Goal: Task Accomplishment & Management: Manage account settings

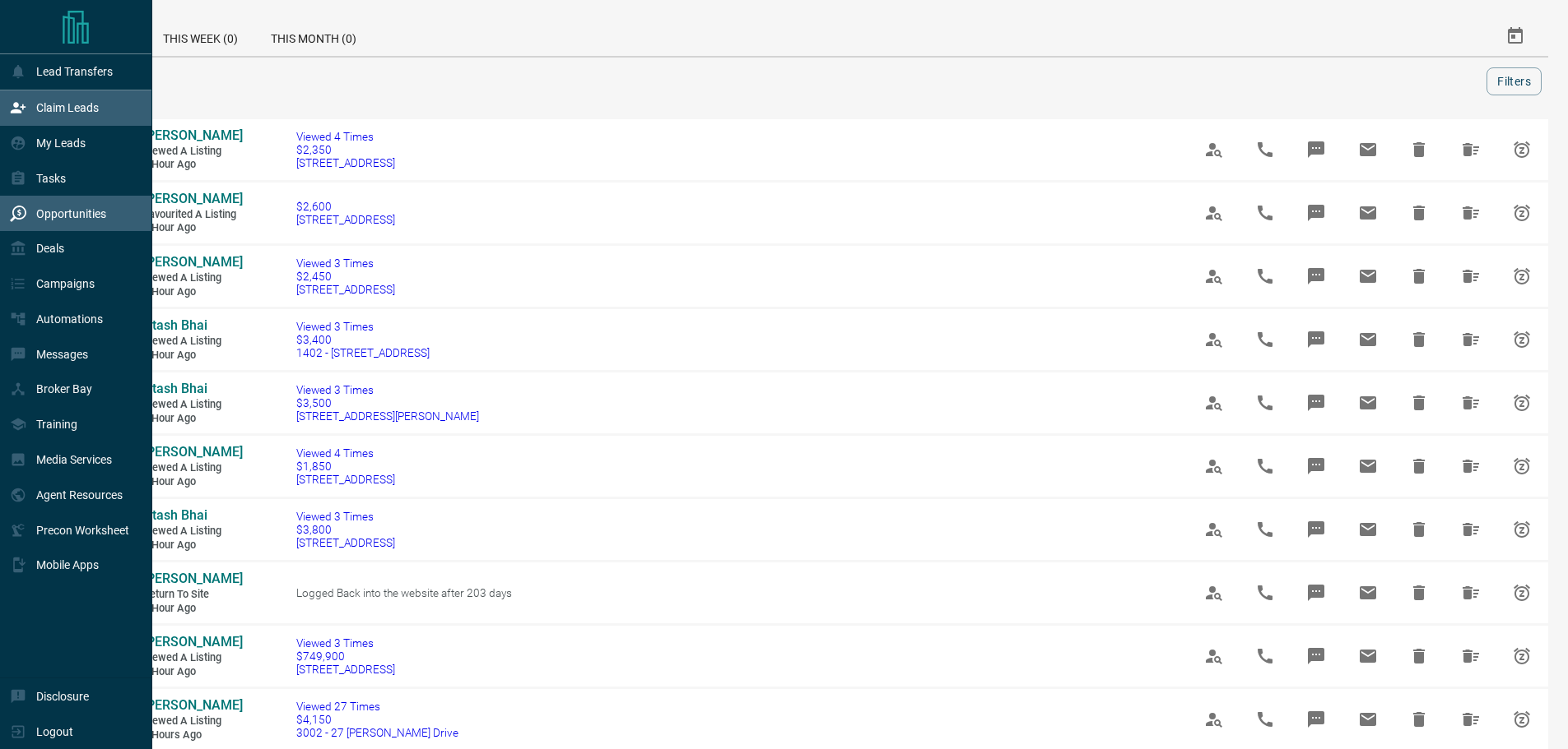
click at [27, 115] on div "Claim Leads" at bounding box center [54, 108] width 89 height 27
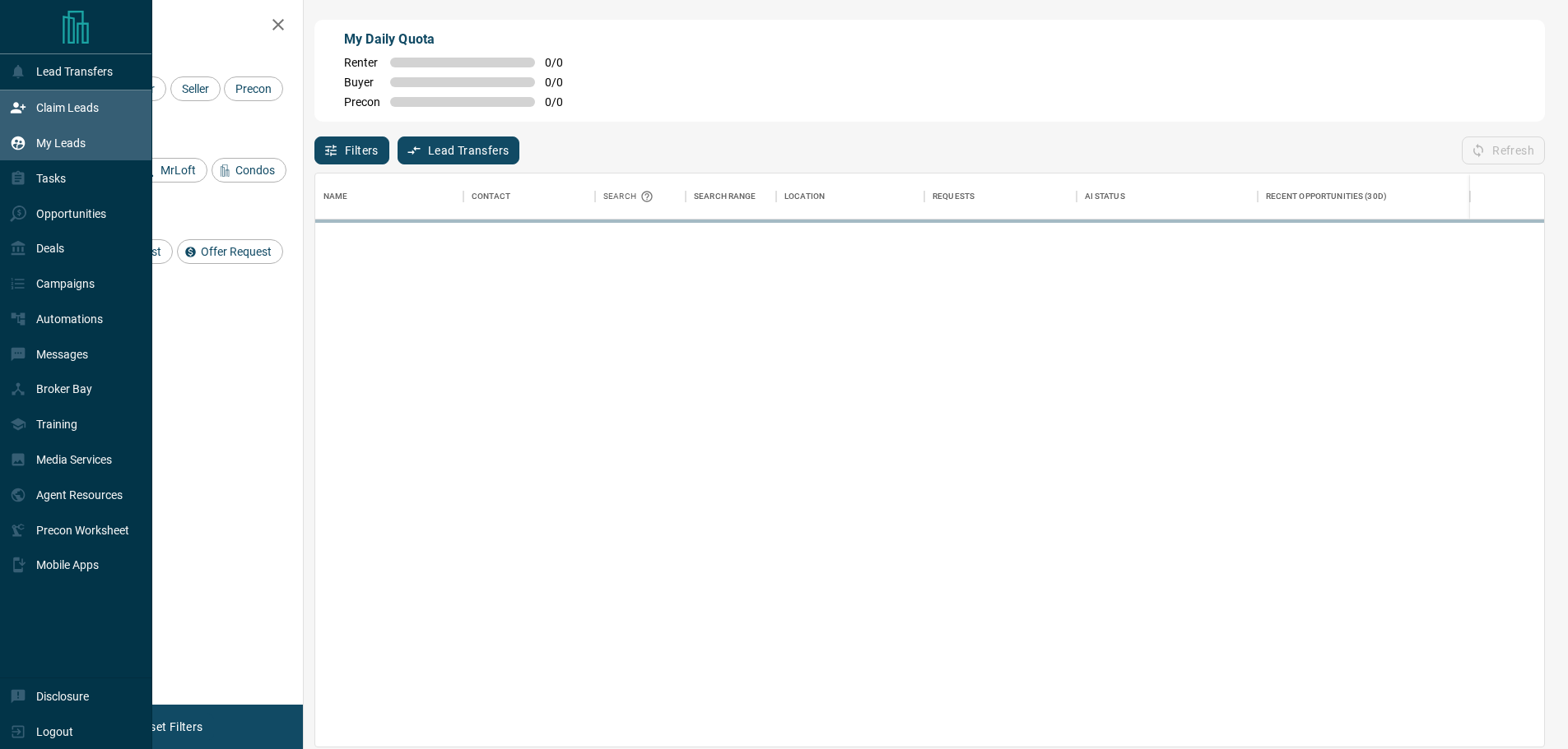
scroll to position [561, 1217]
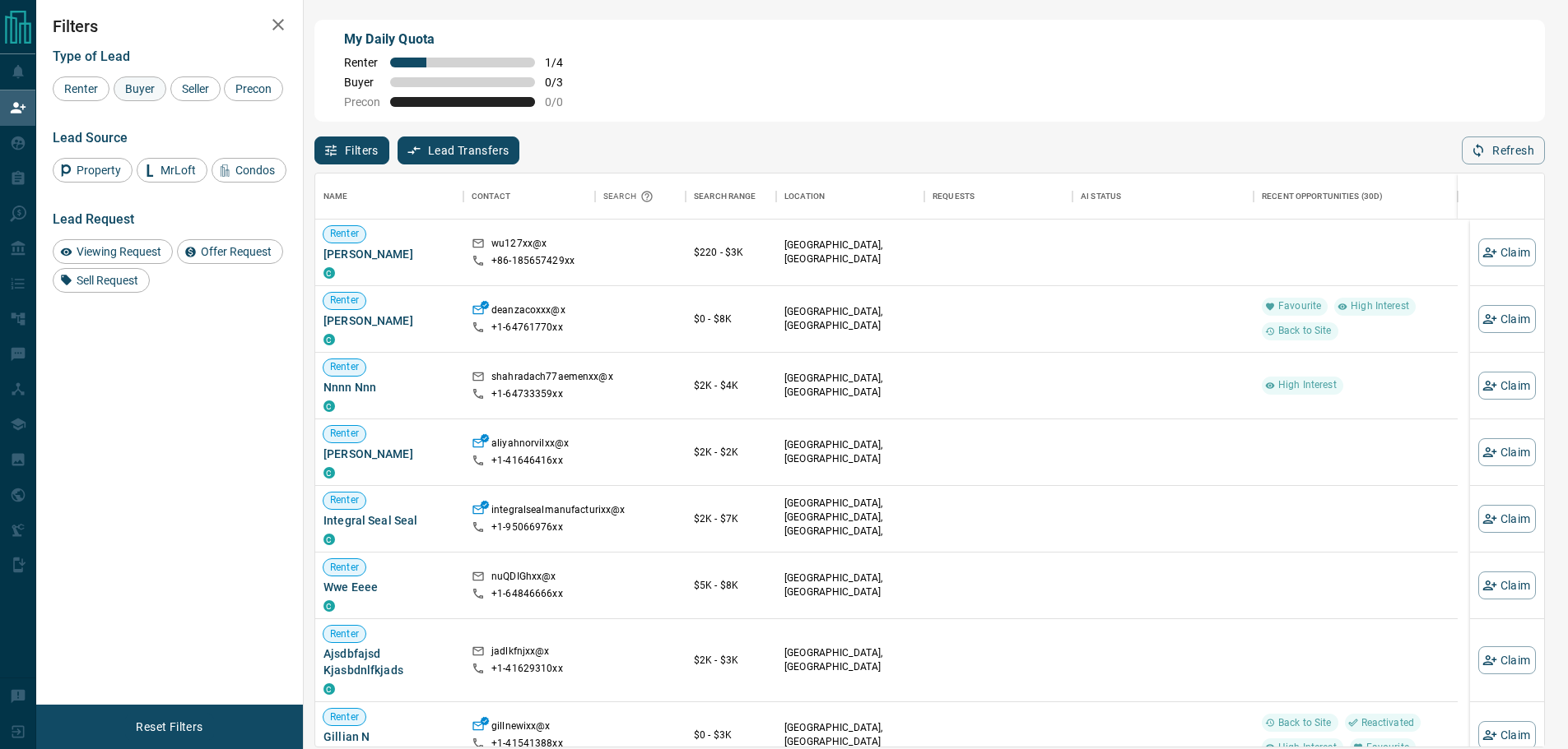
click at [145, 89] on span "Buyer" at bounding box center [140, 89] width 41 height 14
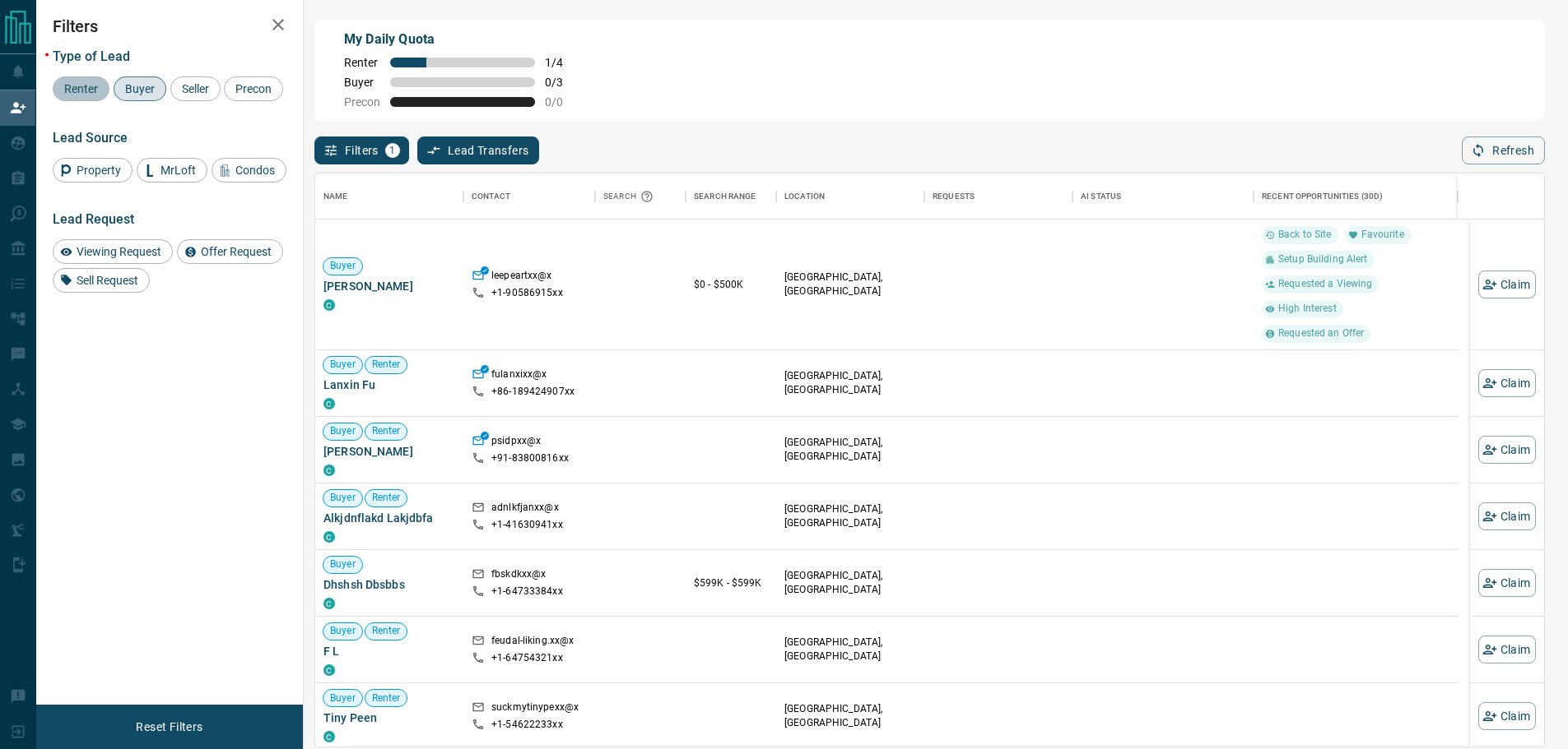
click at [79, 97] on div "Renter" at bounding box center [81, 89] width 56 height 24
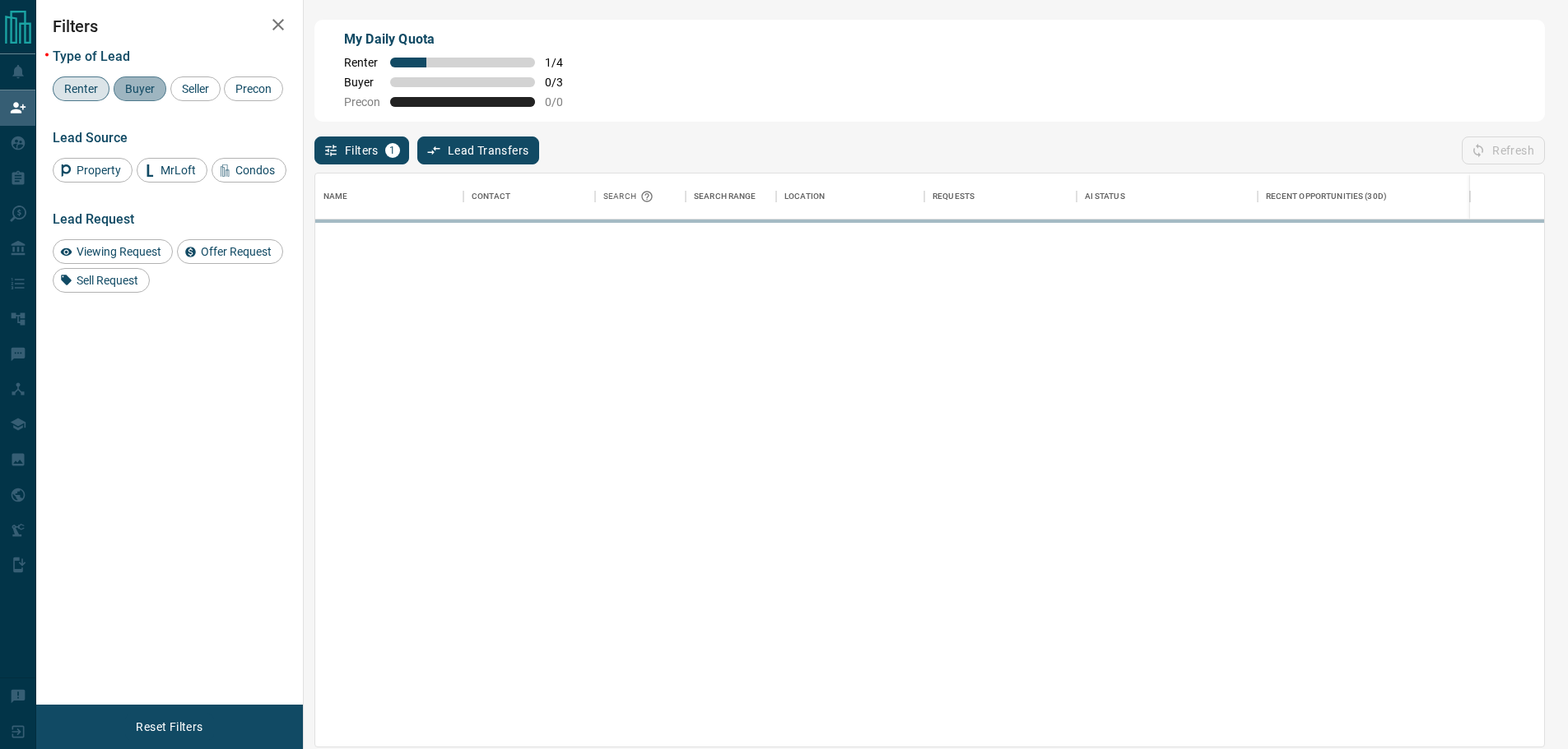
click at [123, 85] on span "Buyer" at bounding box center [140, 89] width 41 height 14
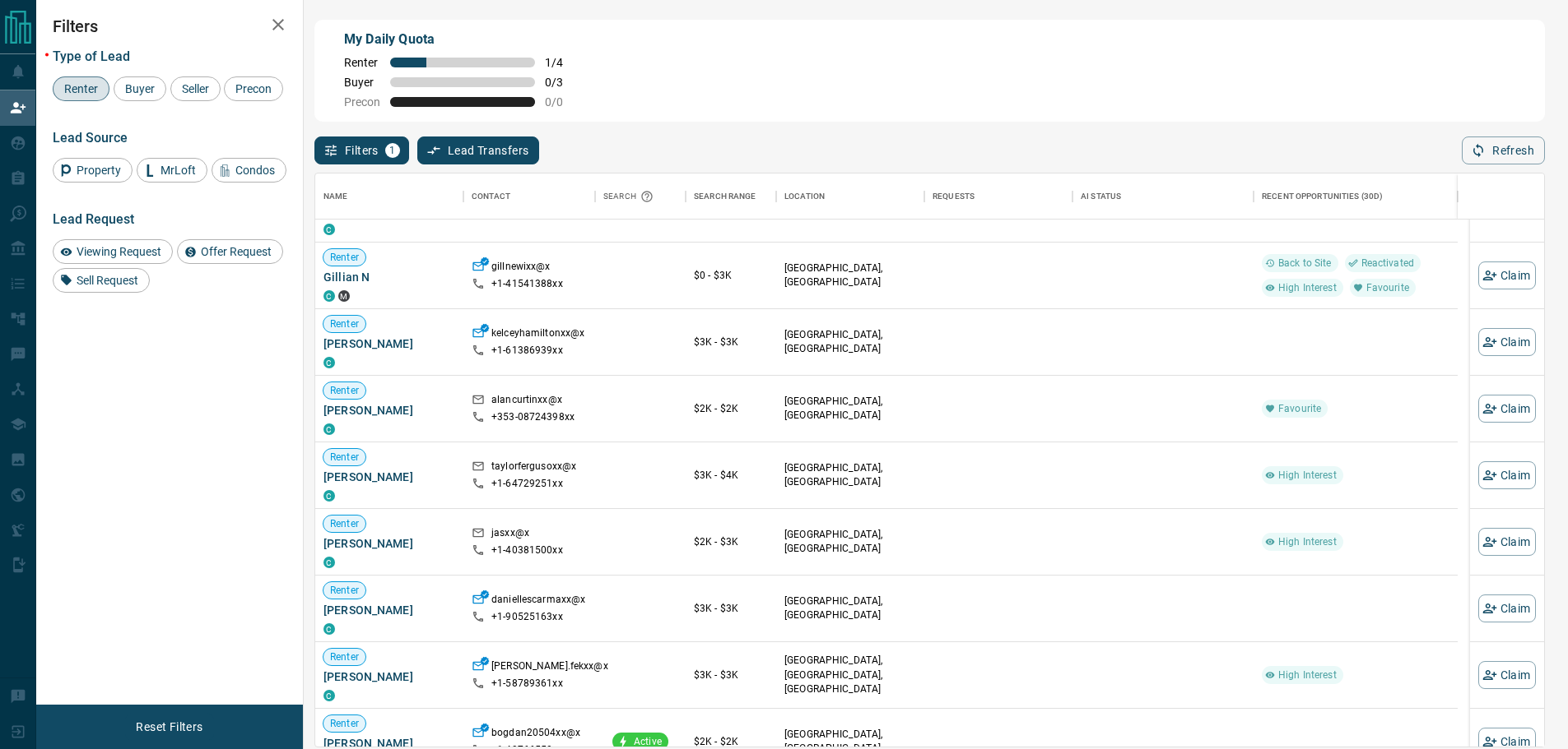
scroll to position [493, 0]
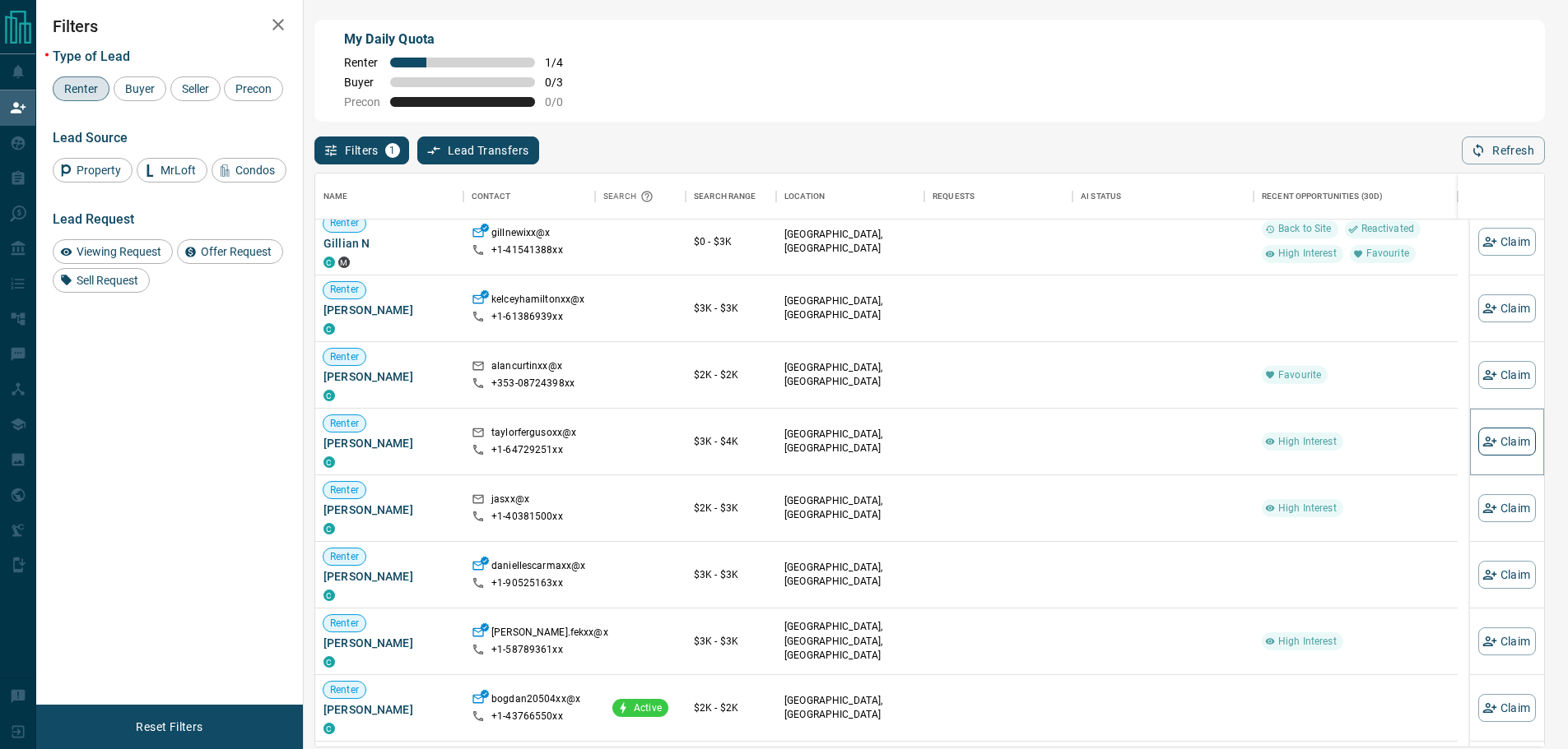
click at [1498, 446] on button "Claim" at bounding box center [1507, 442] width 57 height 28
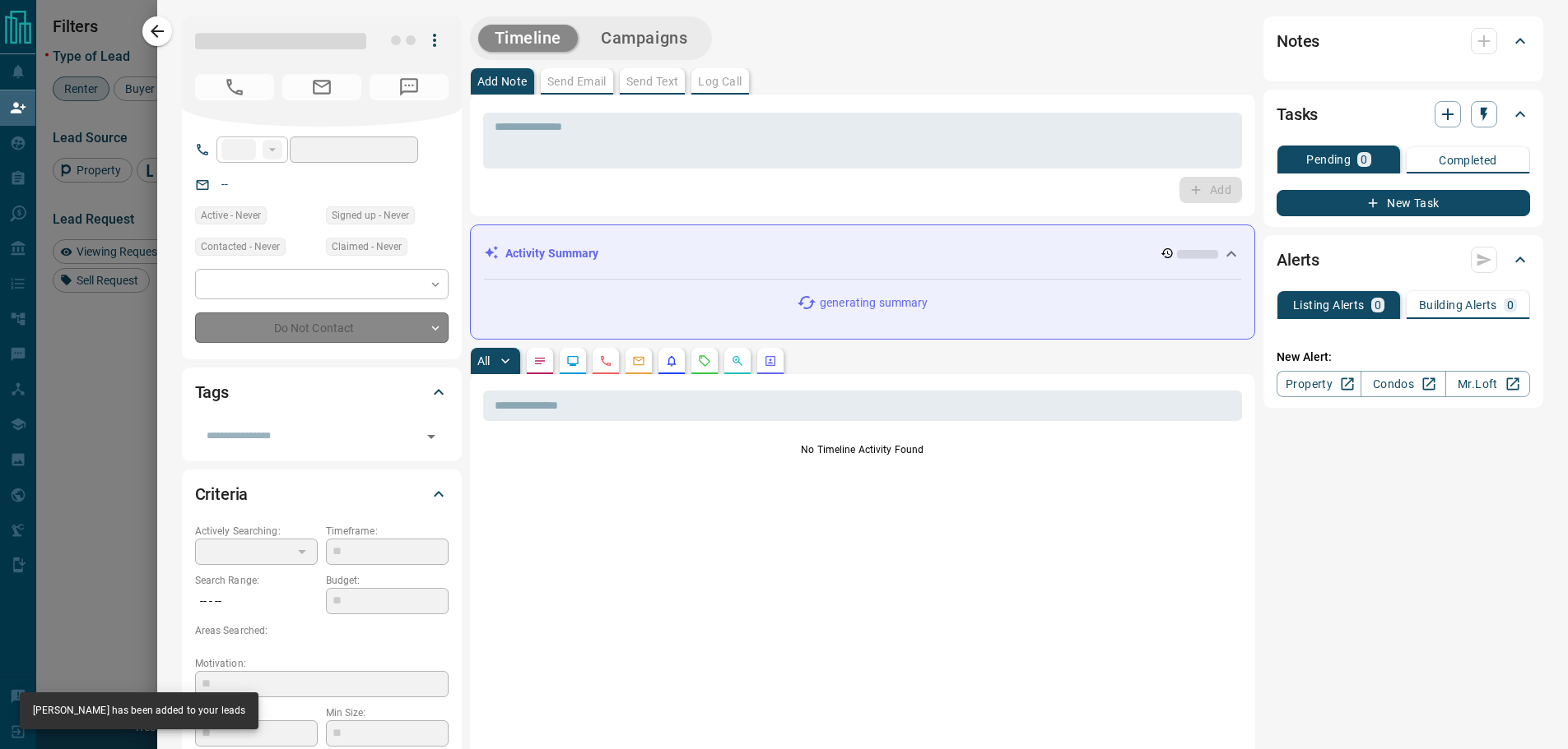
type input "**"
type input "**********"
type input "**"
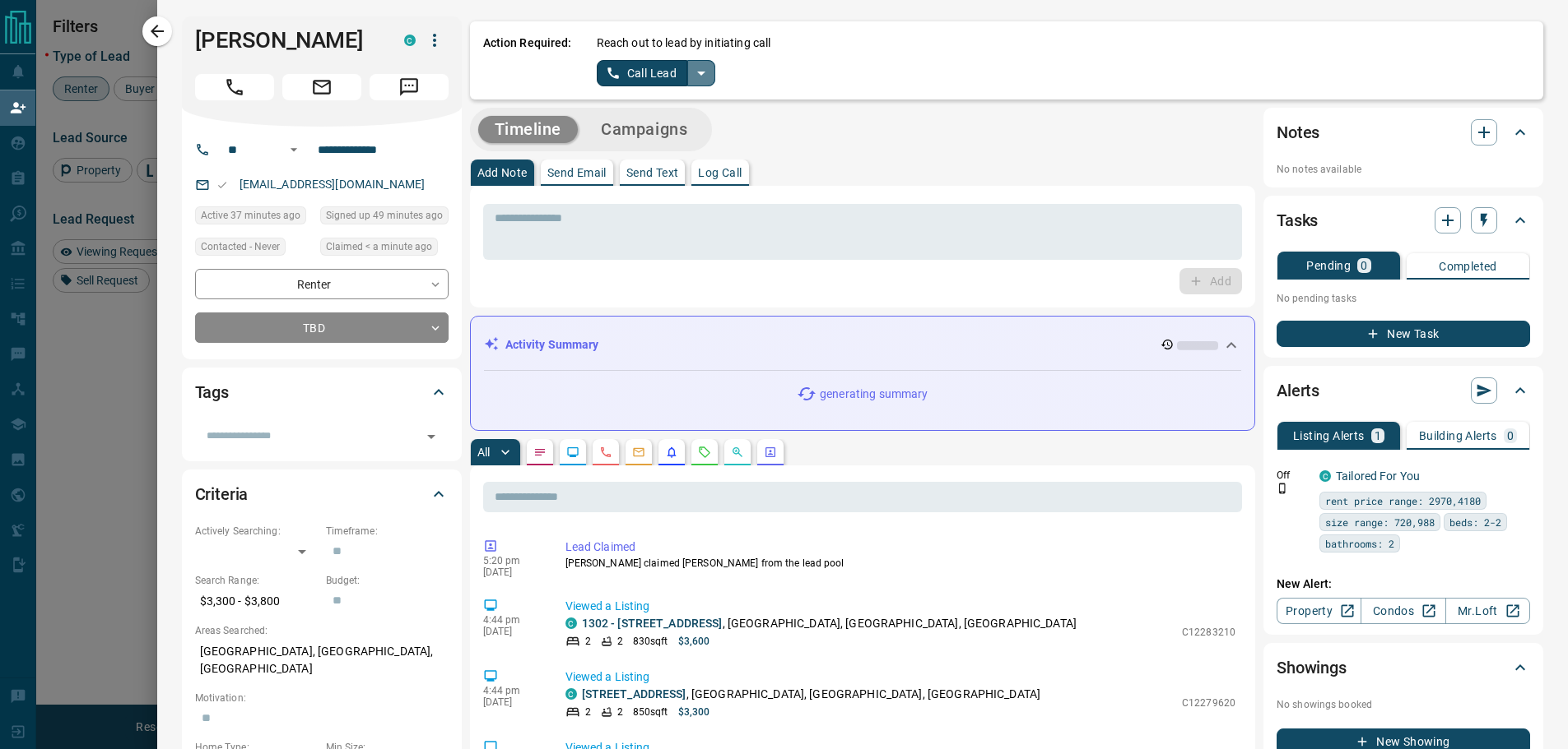
click at [691, 73] on icon "split button" at bounding box center [701, 73] width 19 height 19
click at [667, 135] on li "Log Manual Call" at bounding box center [655, 129] width 100 height 24
click at [646, 78] on button "Log Manual Call" at bounding box center [651, 73] width 109 height 26
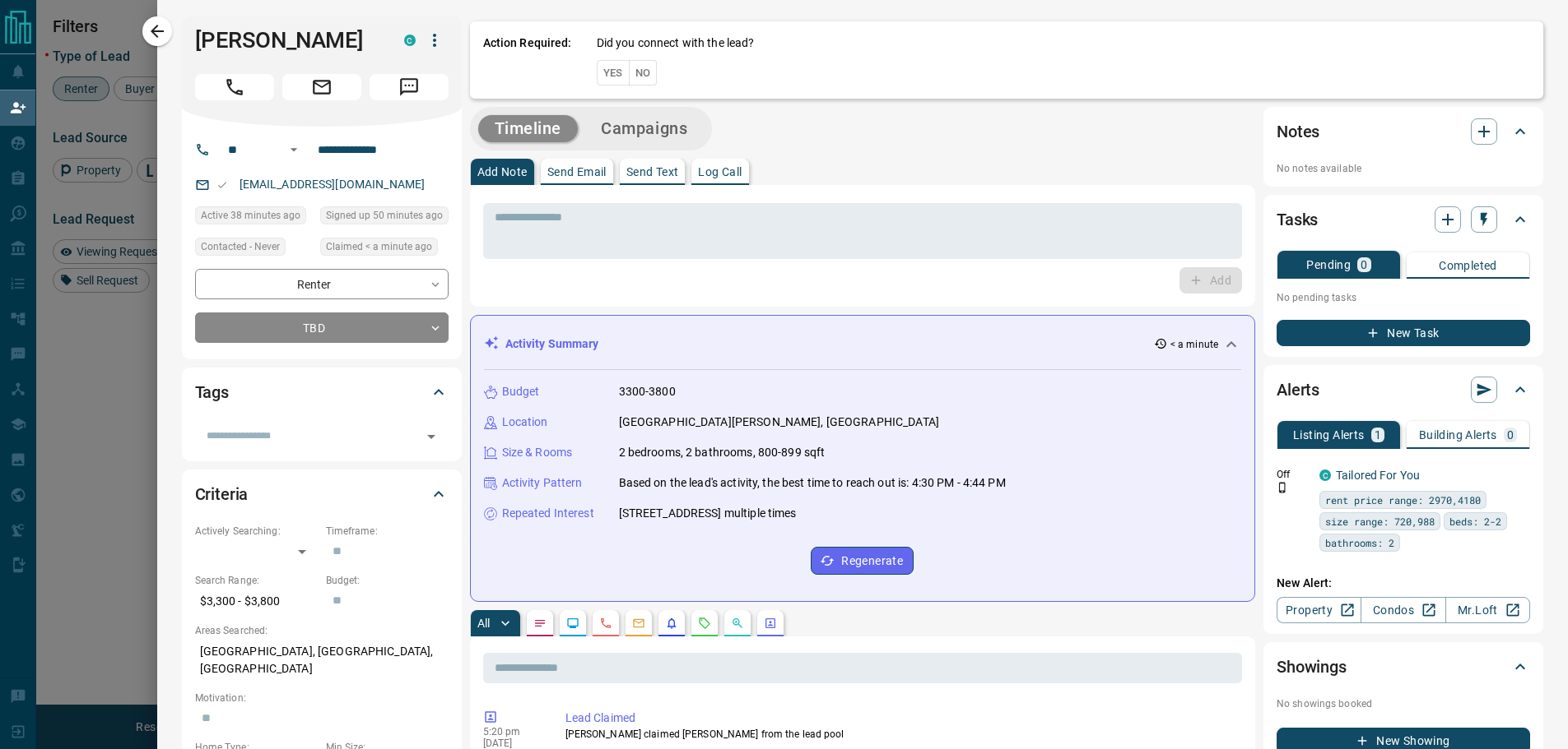
click at [603, 79] on button "Yes" at bounding box center [613, 73] width 33 height 25
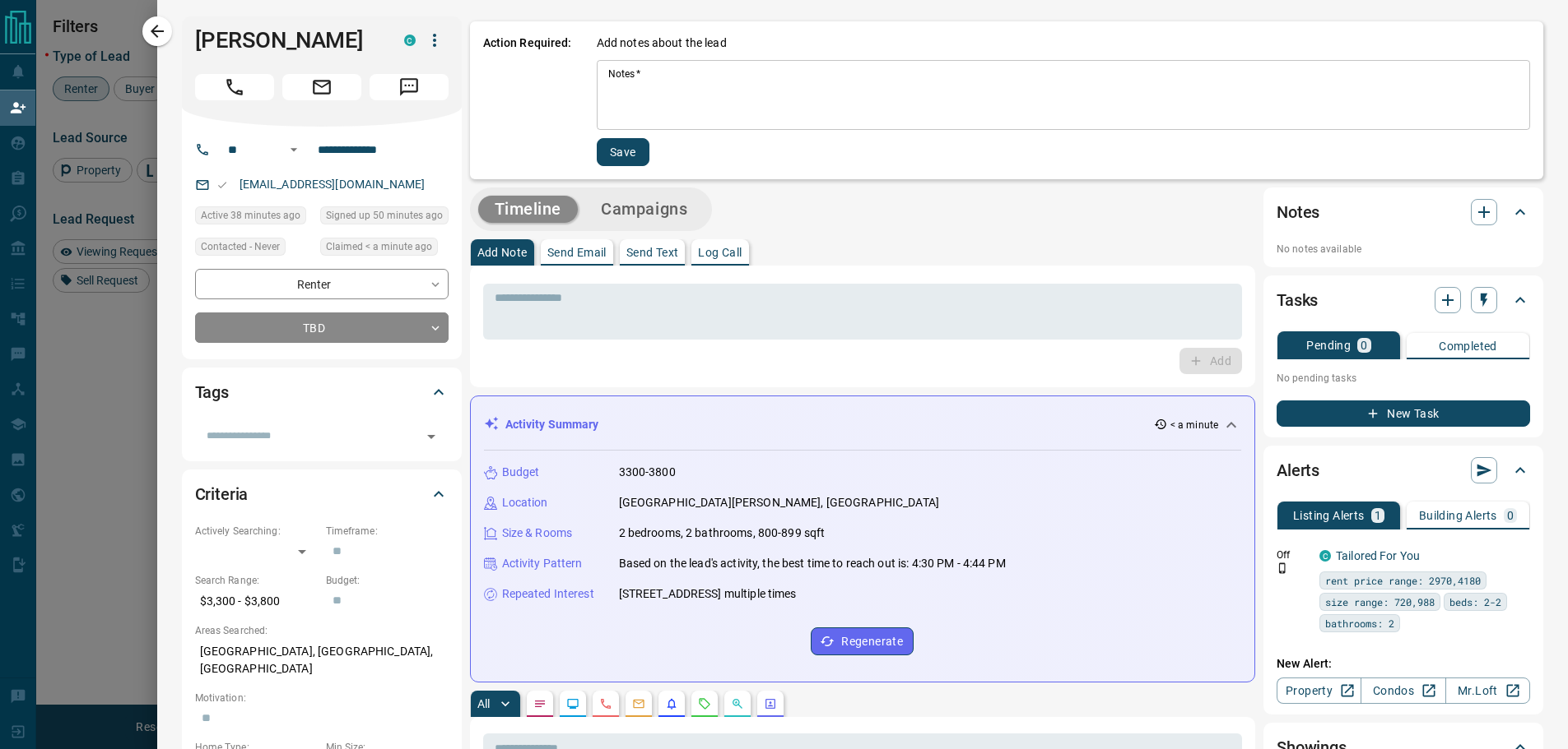
click at [608, 74] on textarea "Notes   *" at bounding box center [1063, 95] width 910 height 56
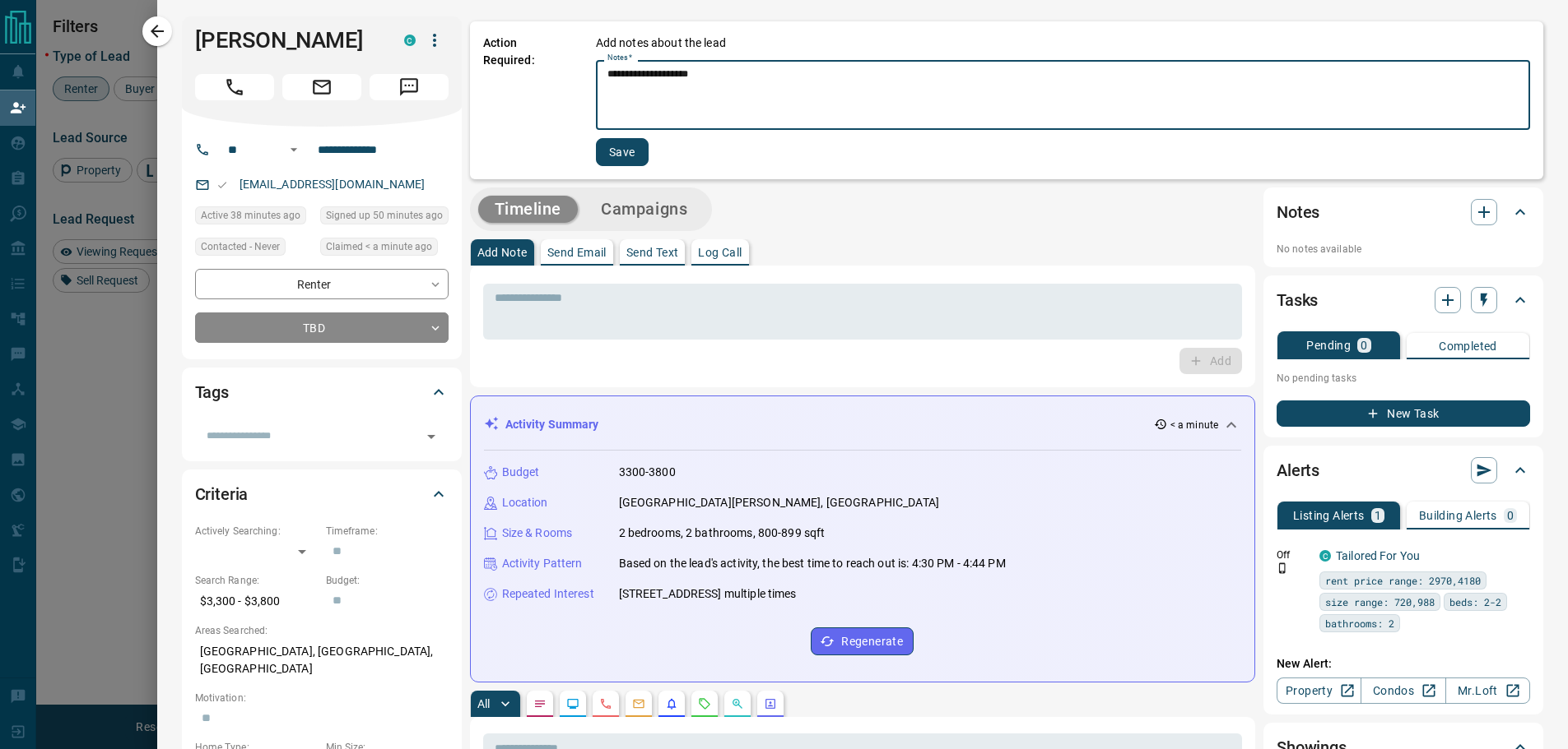
type textarea "**********"
click at [611, 148] on button "Save" at bounding box center [622, 152] width 53 height 28
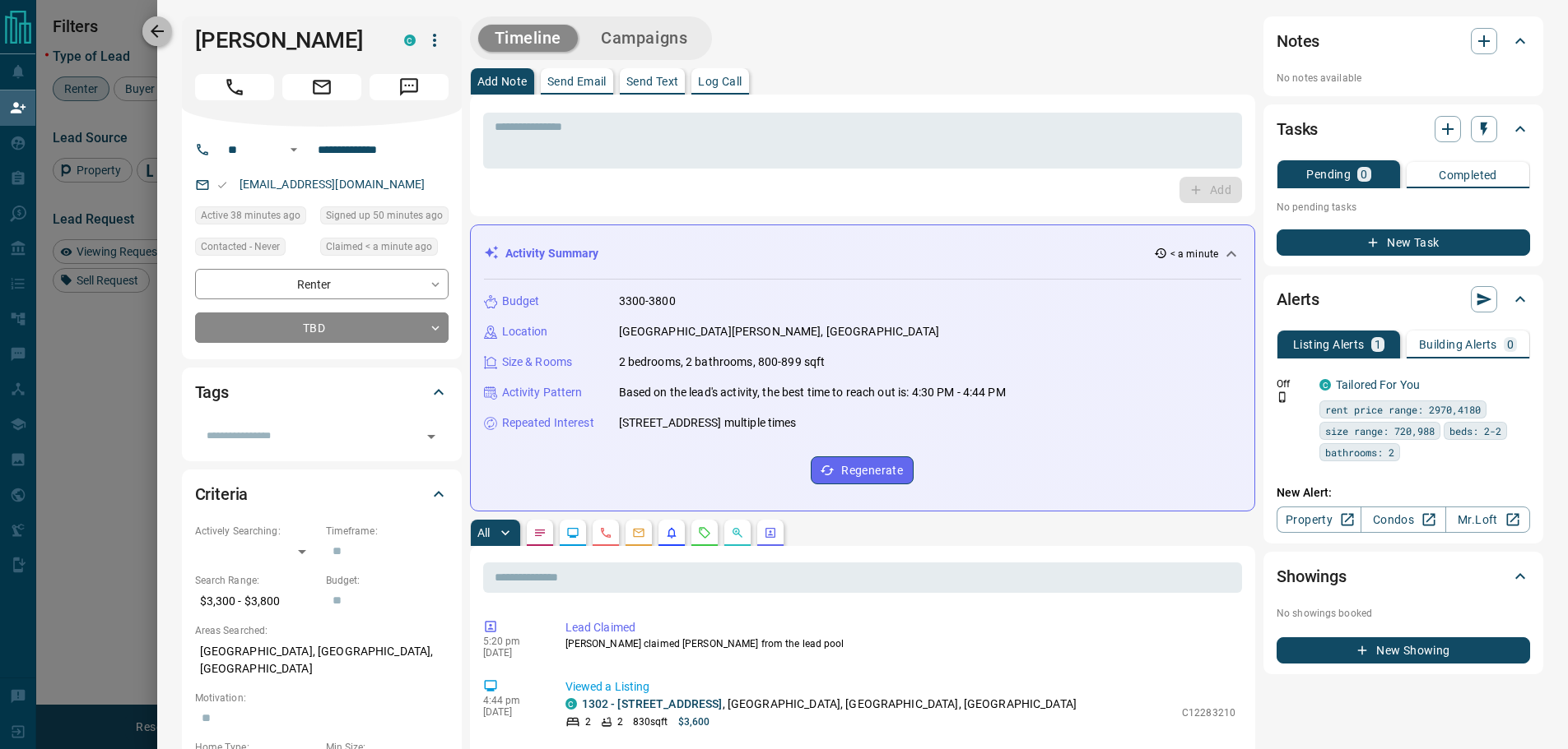
click at [154, 35] on icon "button" at bounding box center [157, 31] width 19 height 19
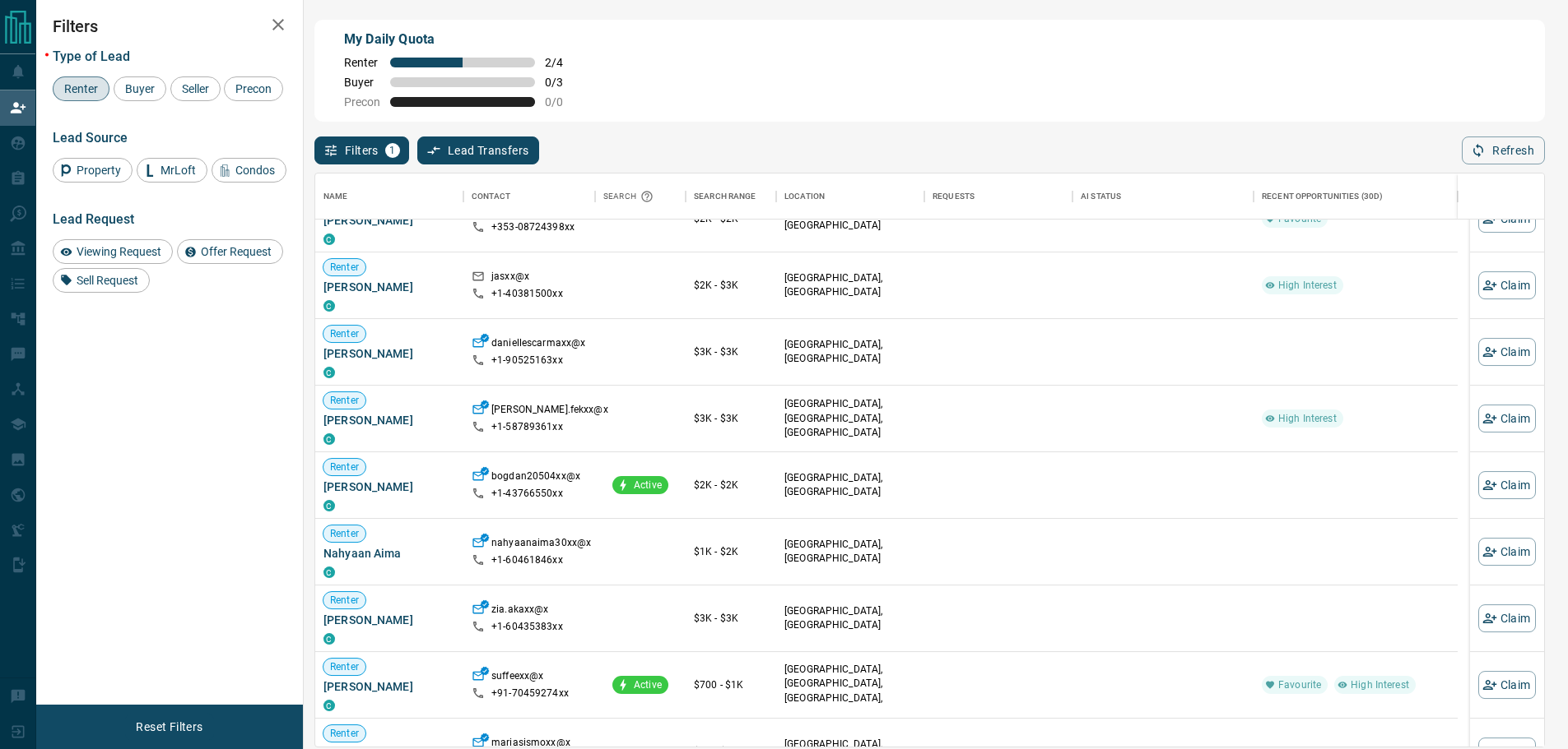
scroll to position [659, 0]
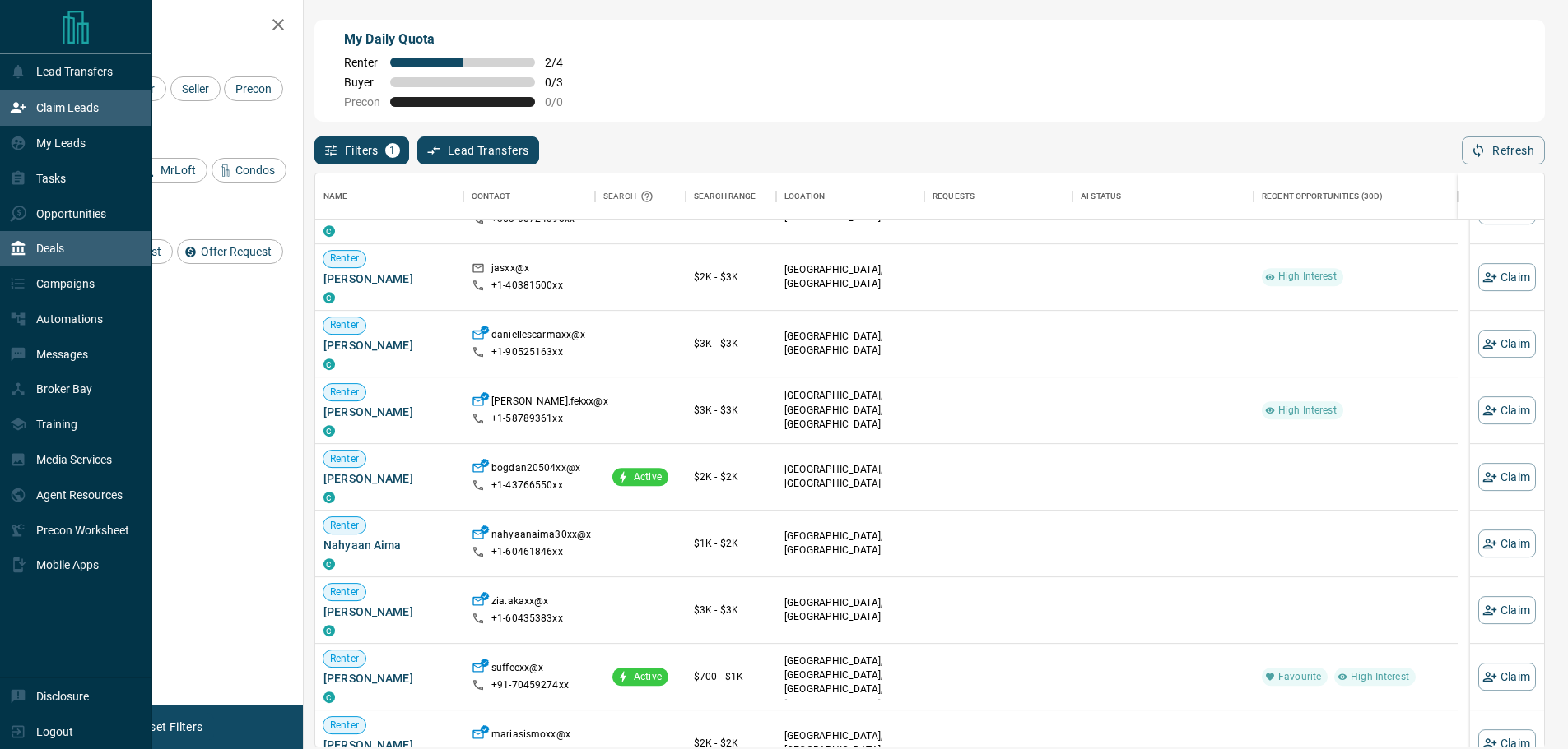
click at [42, 255] on p "Deals" at bounding box center [50, 249] width 28 height 14
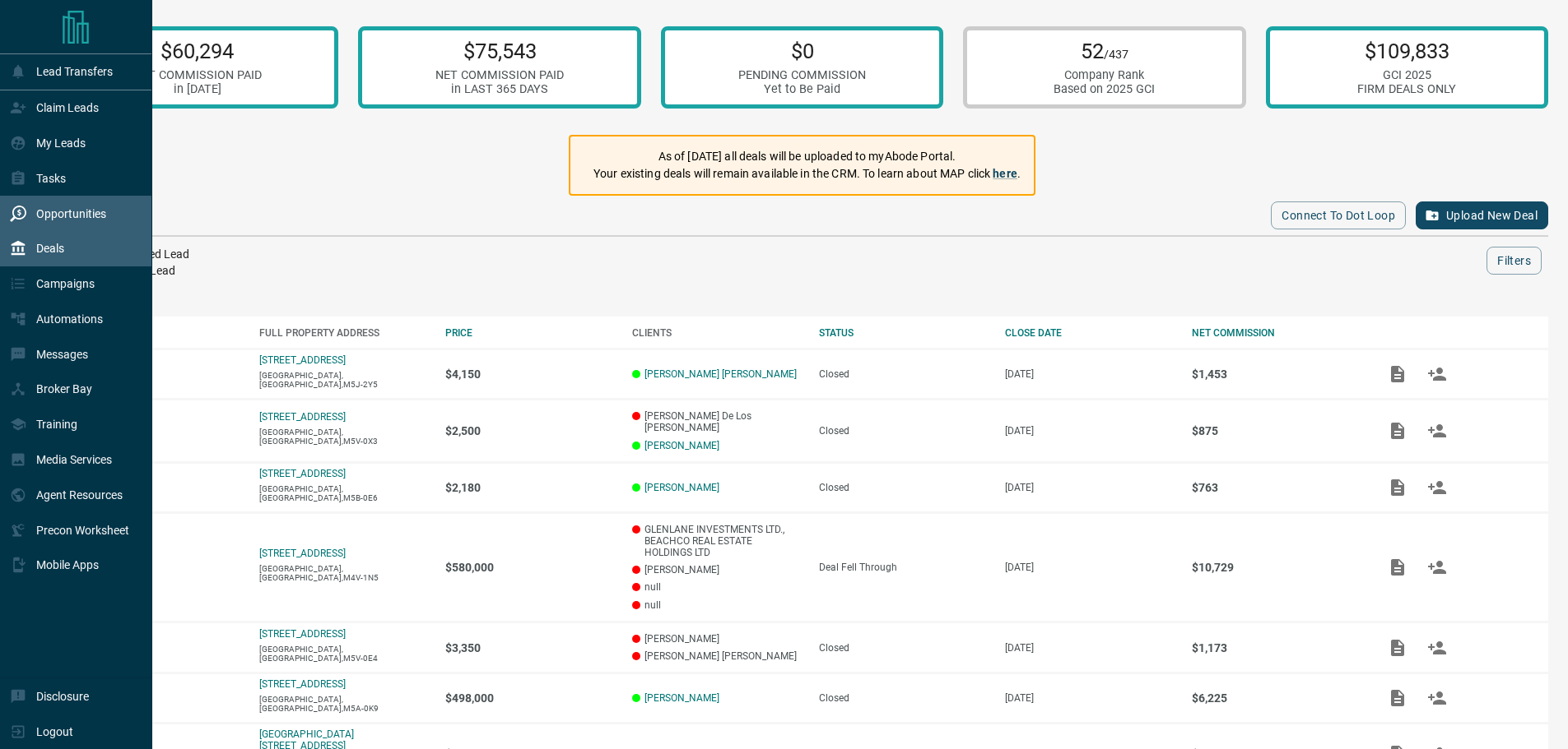
click at [76, 215] on p "Opportunities" at bounding box center [71, 214] width 70 height 14
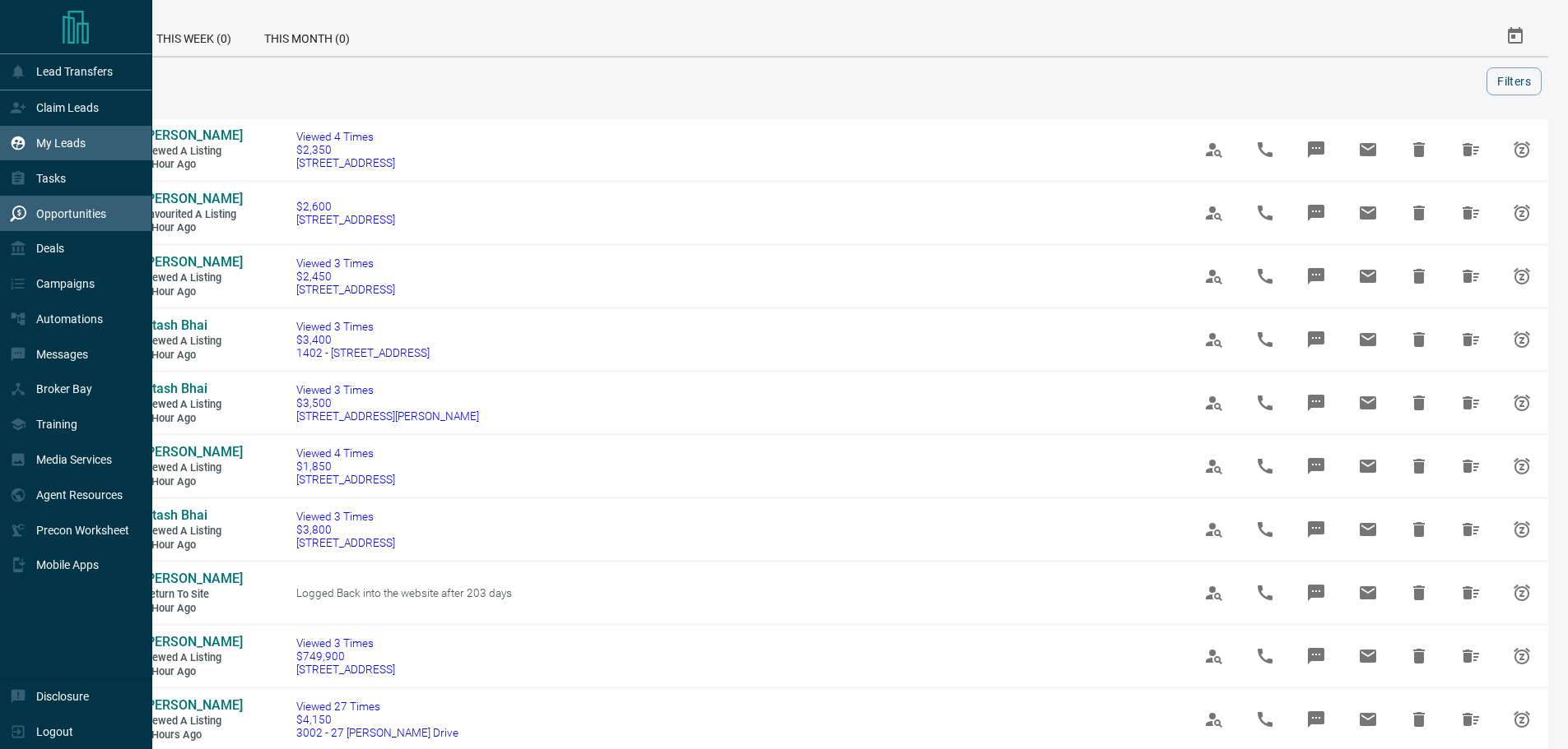
click at [64, 145] on p "My Leads" at bounding box center [60, 143] width 50 height 14
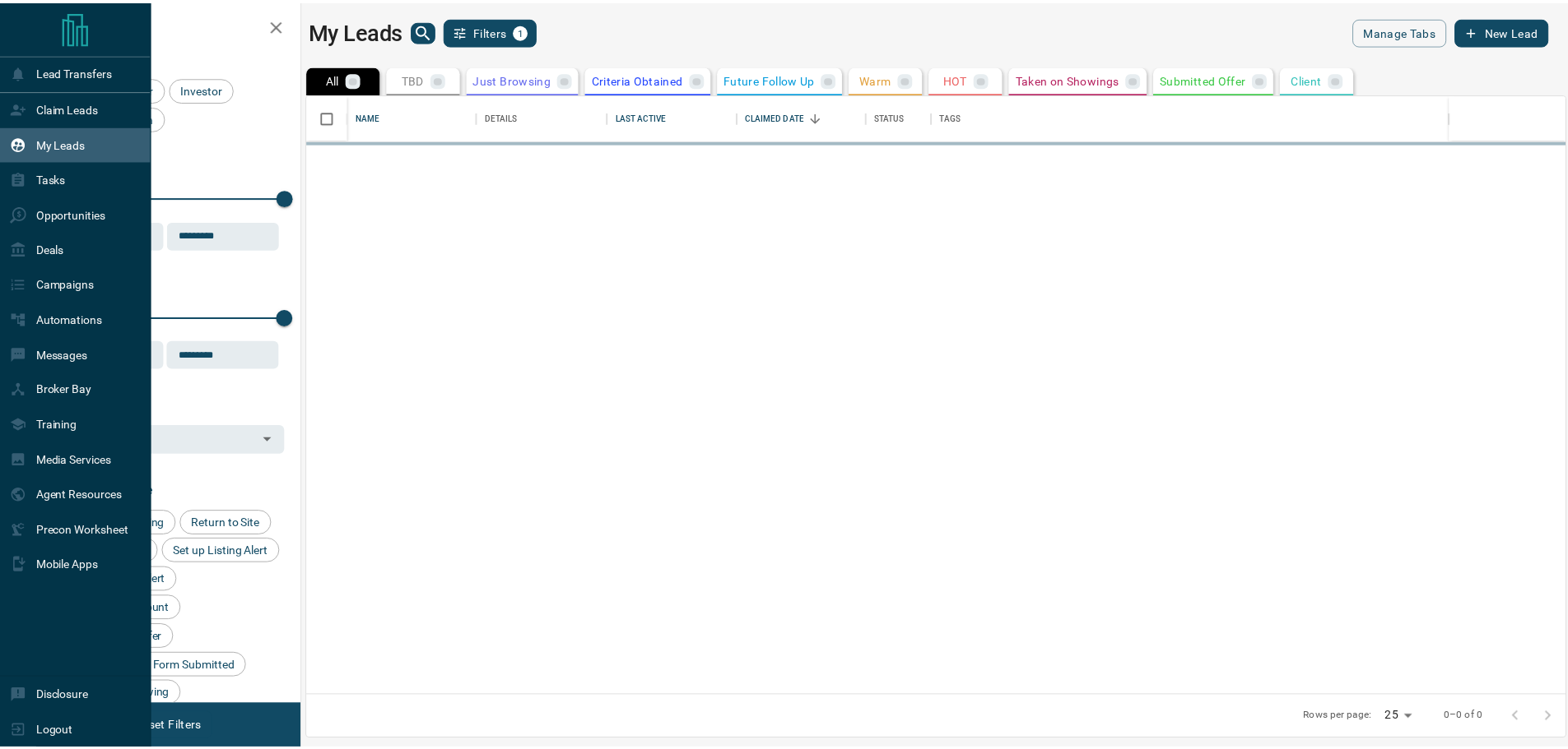
scroll to position [589, 1257]
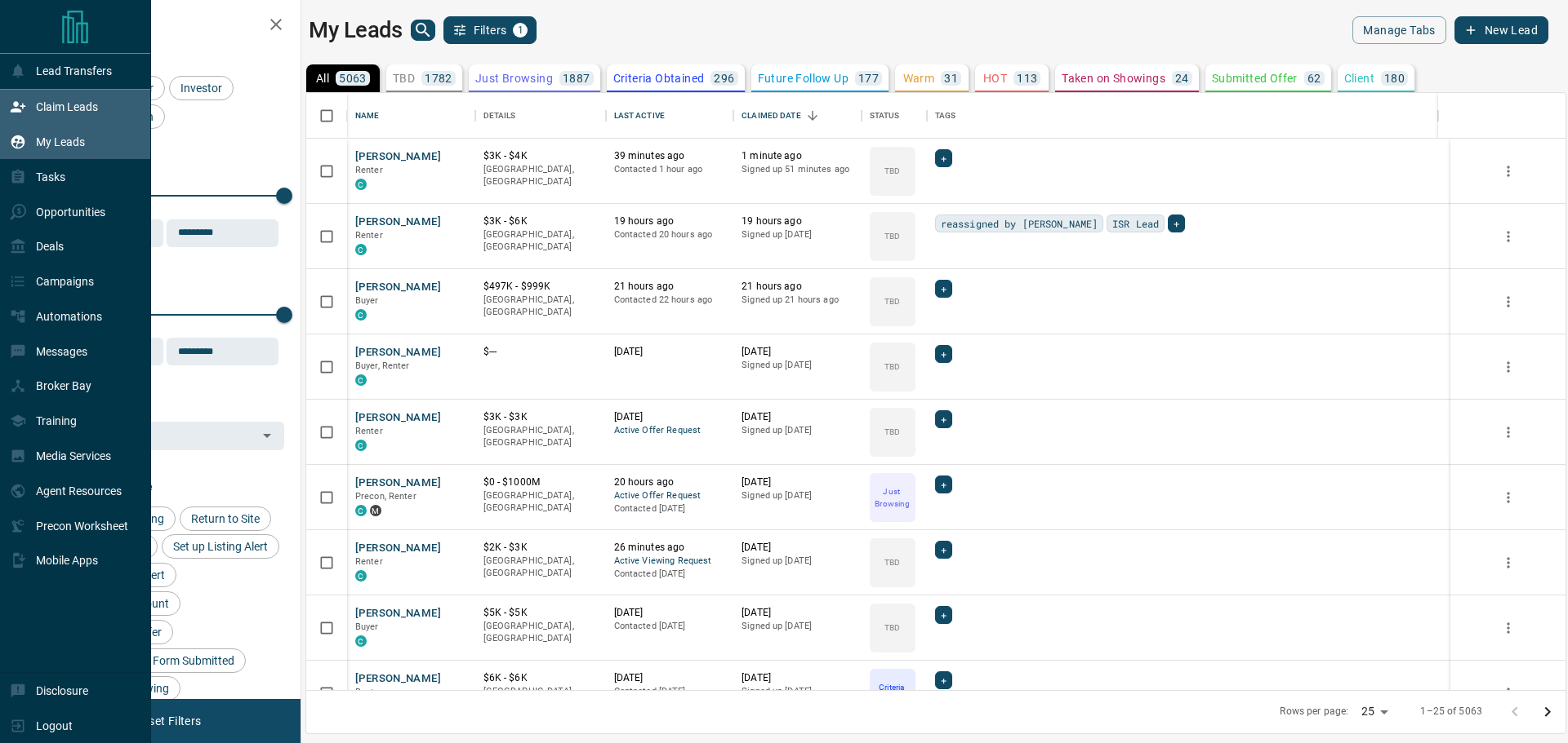
click at [38, 108] on p "Claim Leads" at bounding box center [67, 107] width 62 height 14
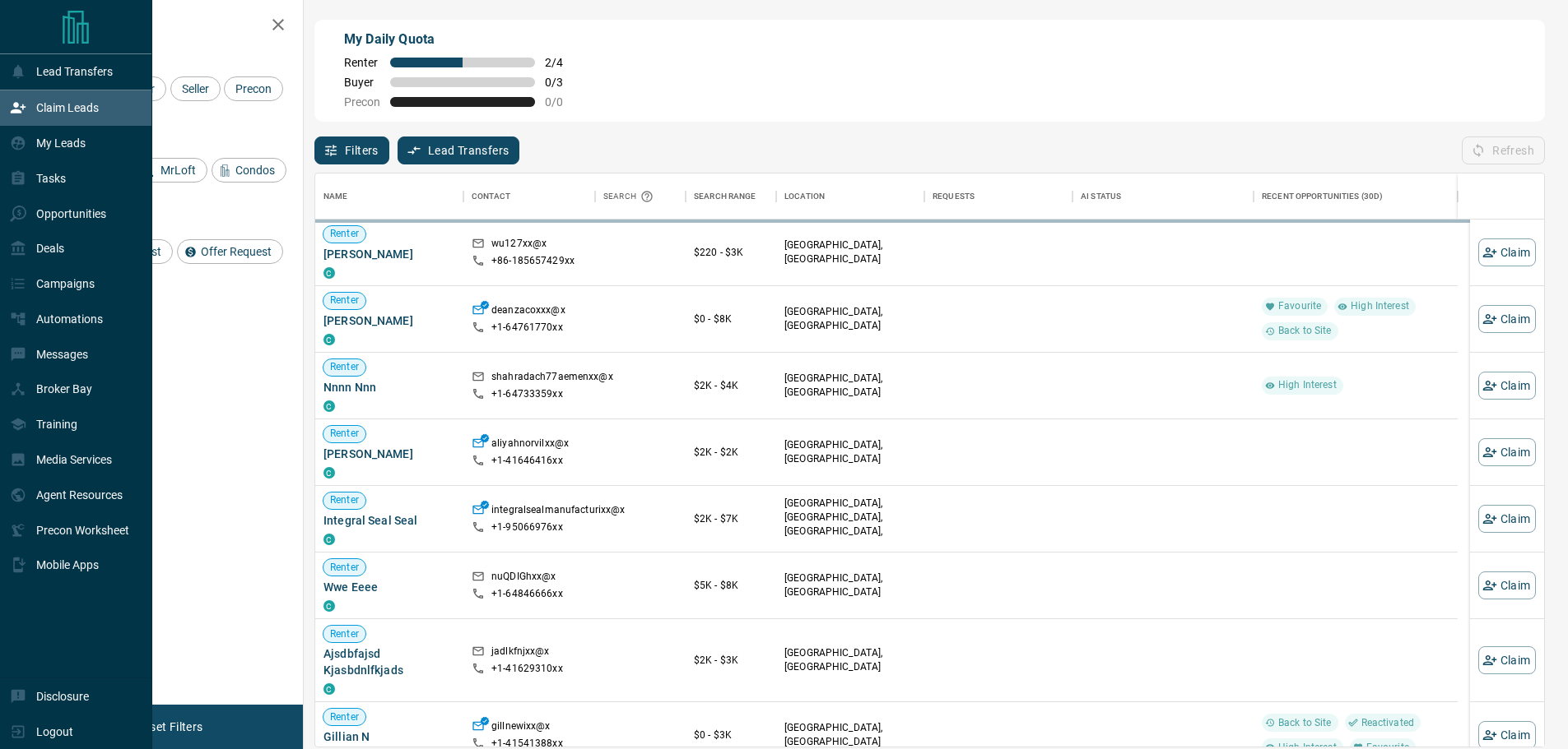
scroll to position [561, 1217]
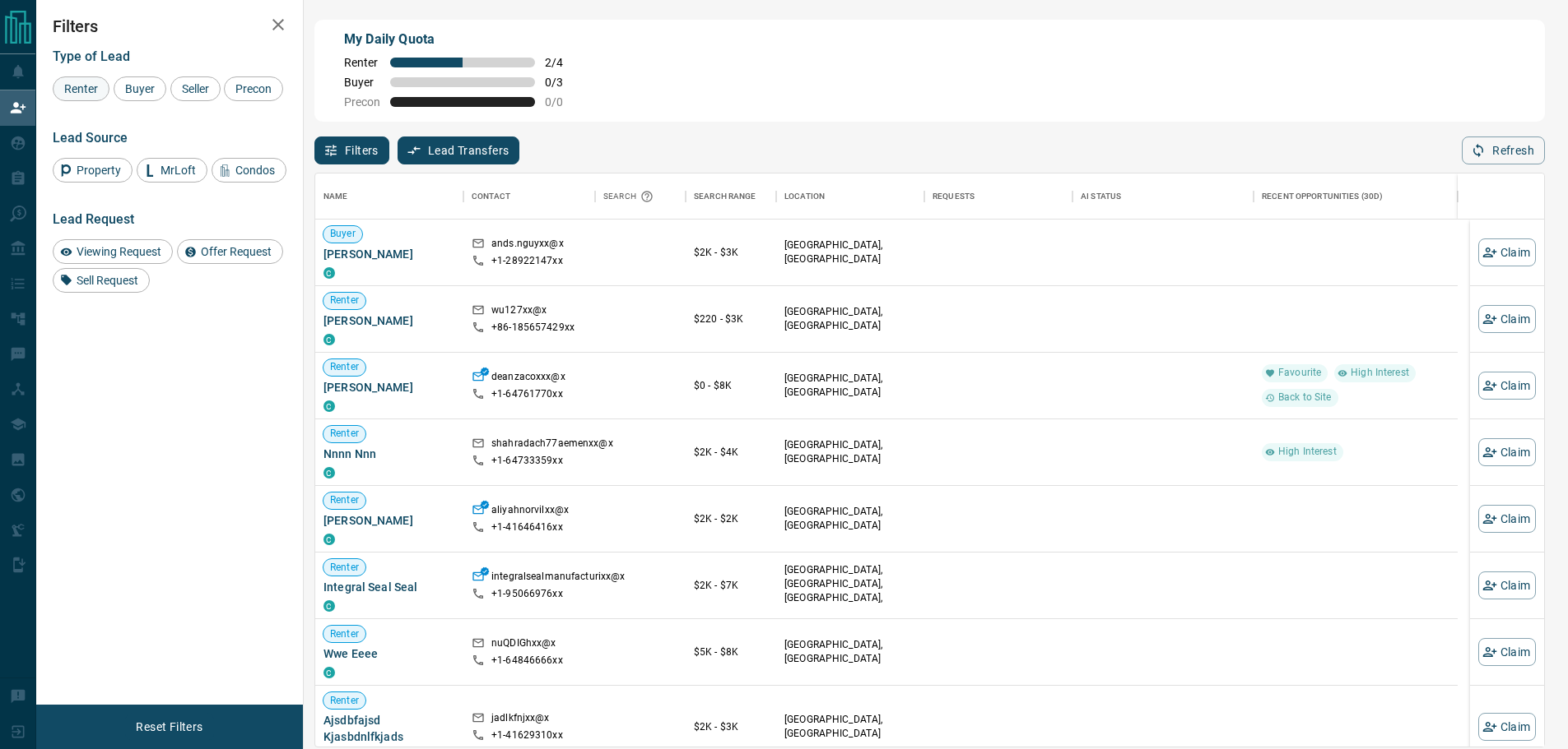
click at [83, 92] on span "Renter" at bounding box center [81, 89] width 46 height 14
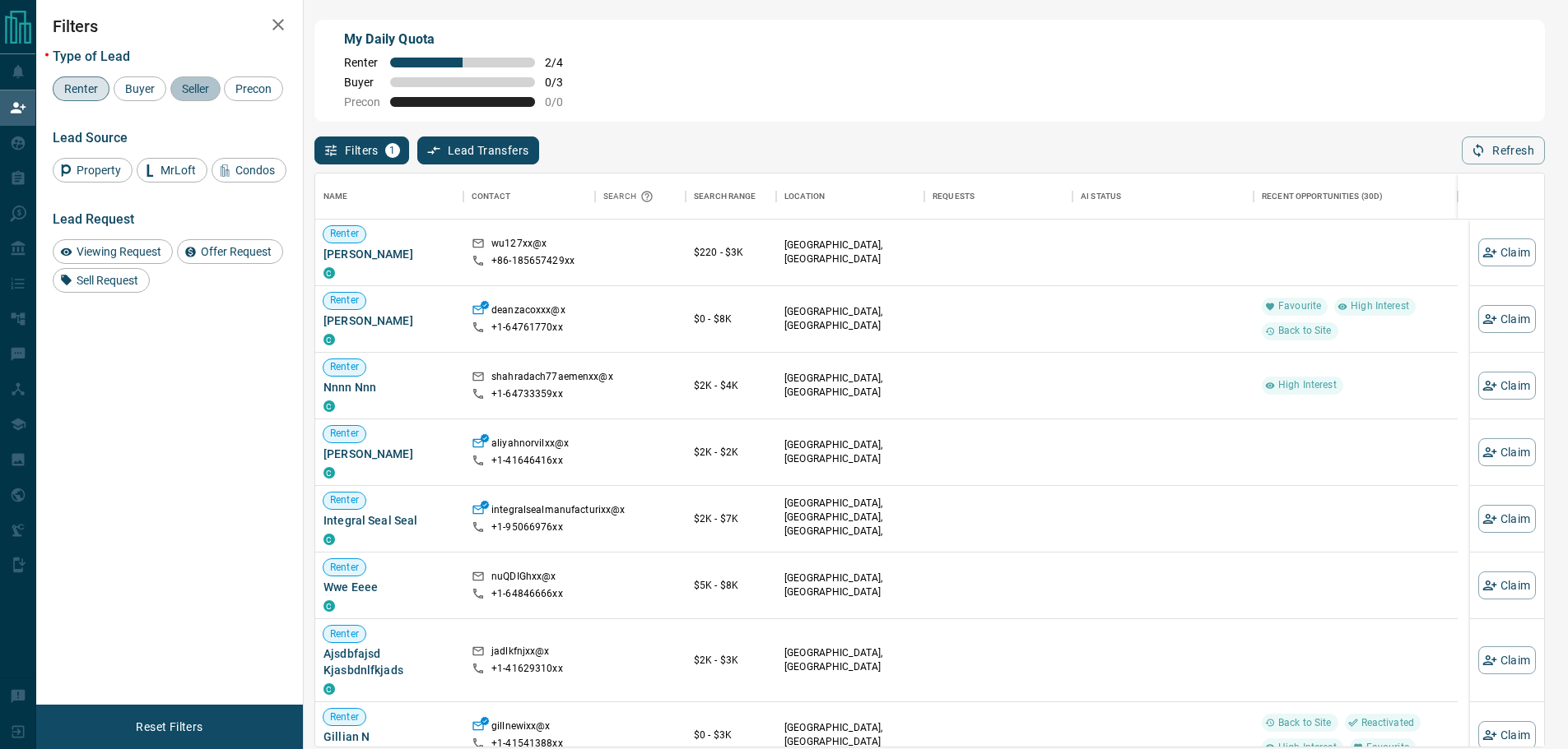
click at [196, 93] on span "Seller" at bounding box center [196, 89] width 39 height 14
click at [72, 88] on span "Renter" at bounding box center [81, 89] width 46 height 14
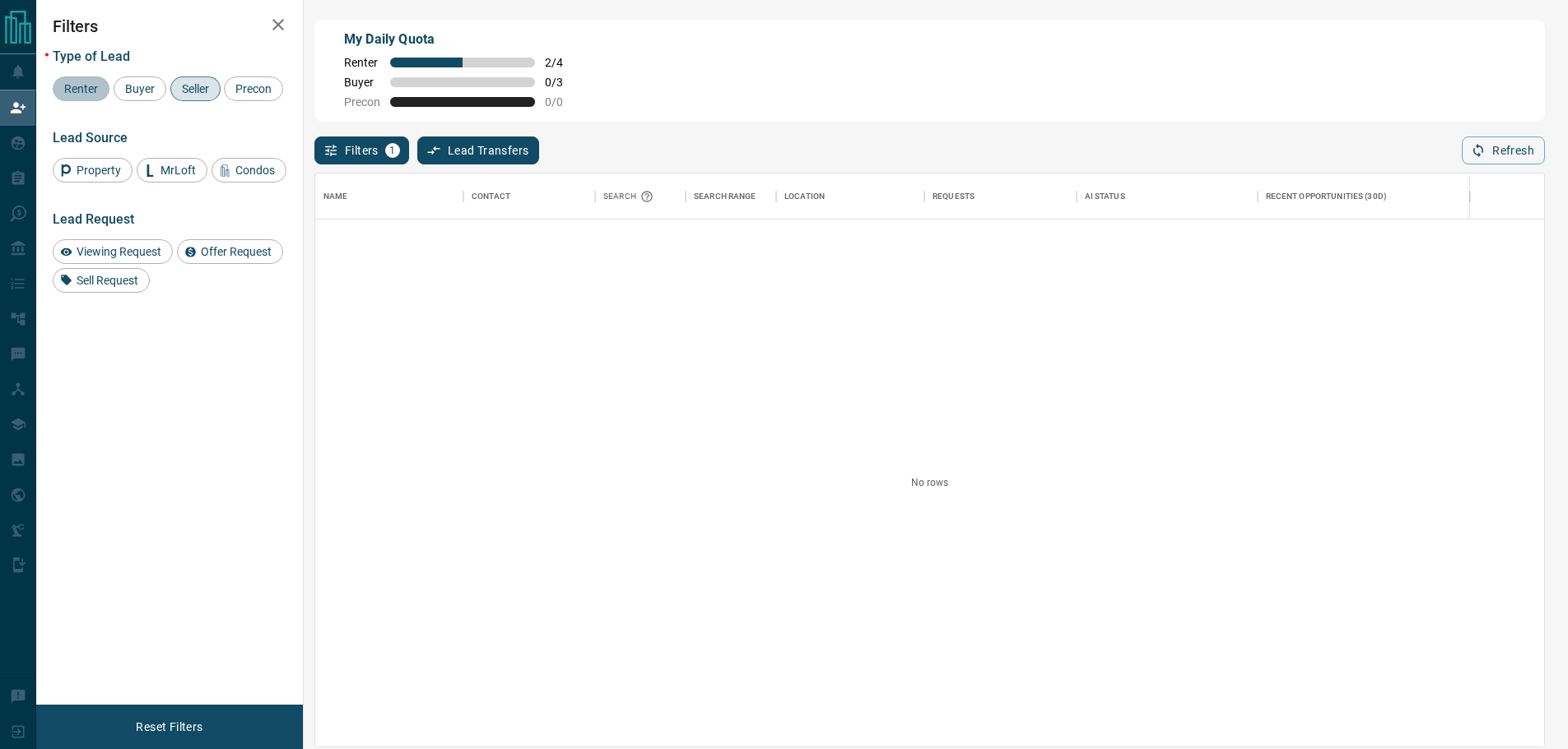
click at [98, 93] on span "Renter" at bounding box center [81, 89] width 46 height 14
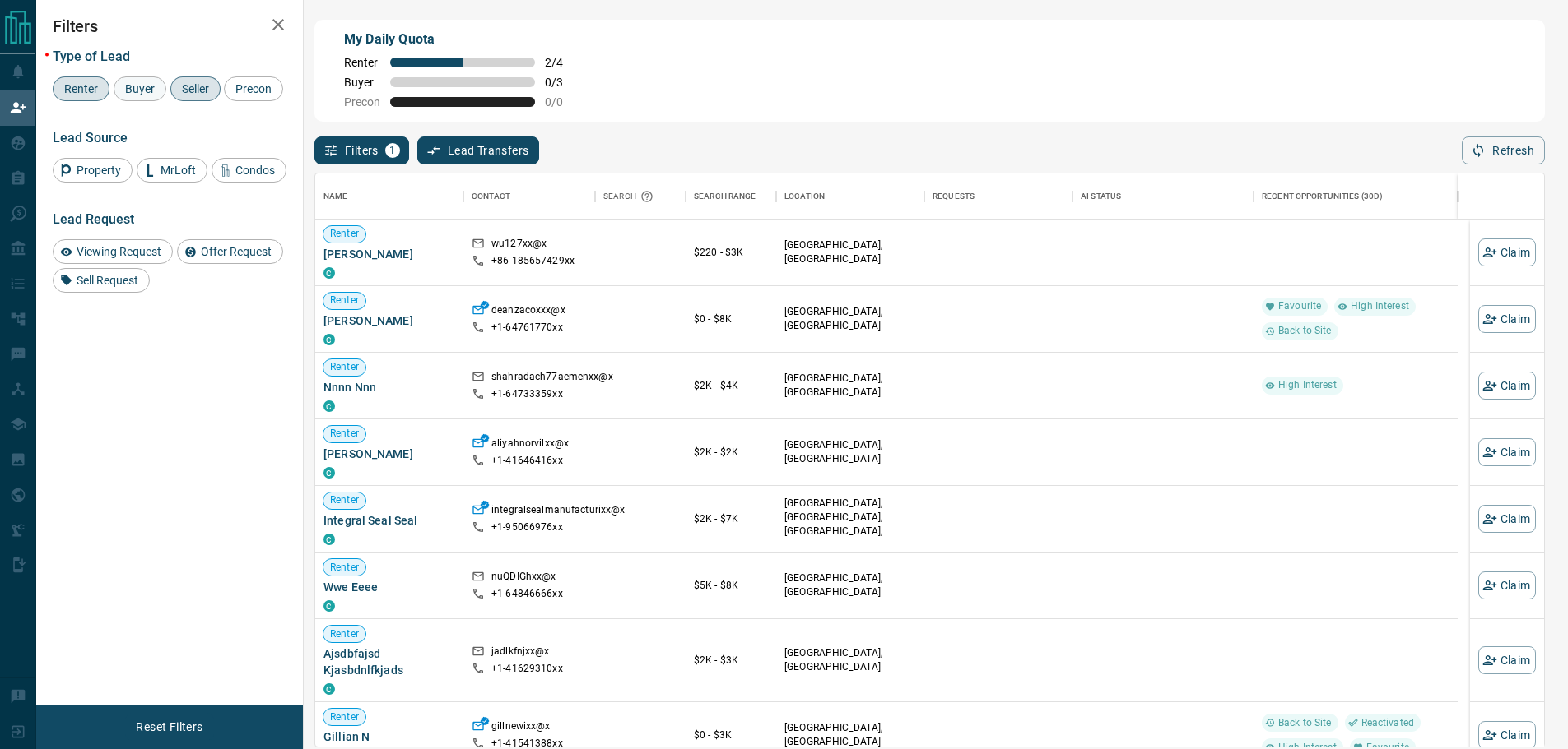
click at [143, 85] on span "Buyer" at bounding box center [140, 89] width 41 height 14
click at [181, 90] on span "Seller" at bounding box center [196, 89] width 39 height 14
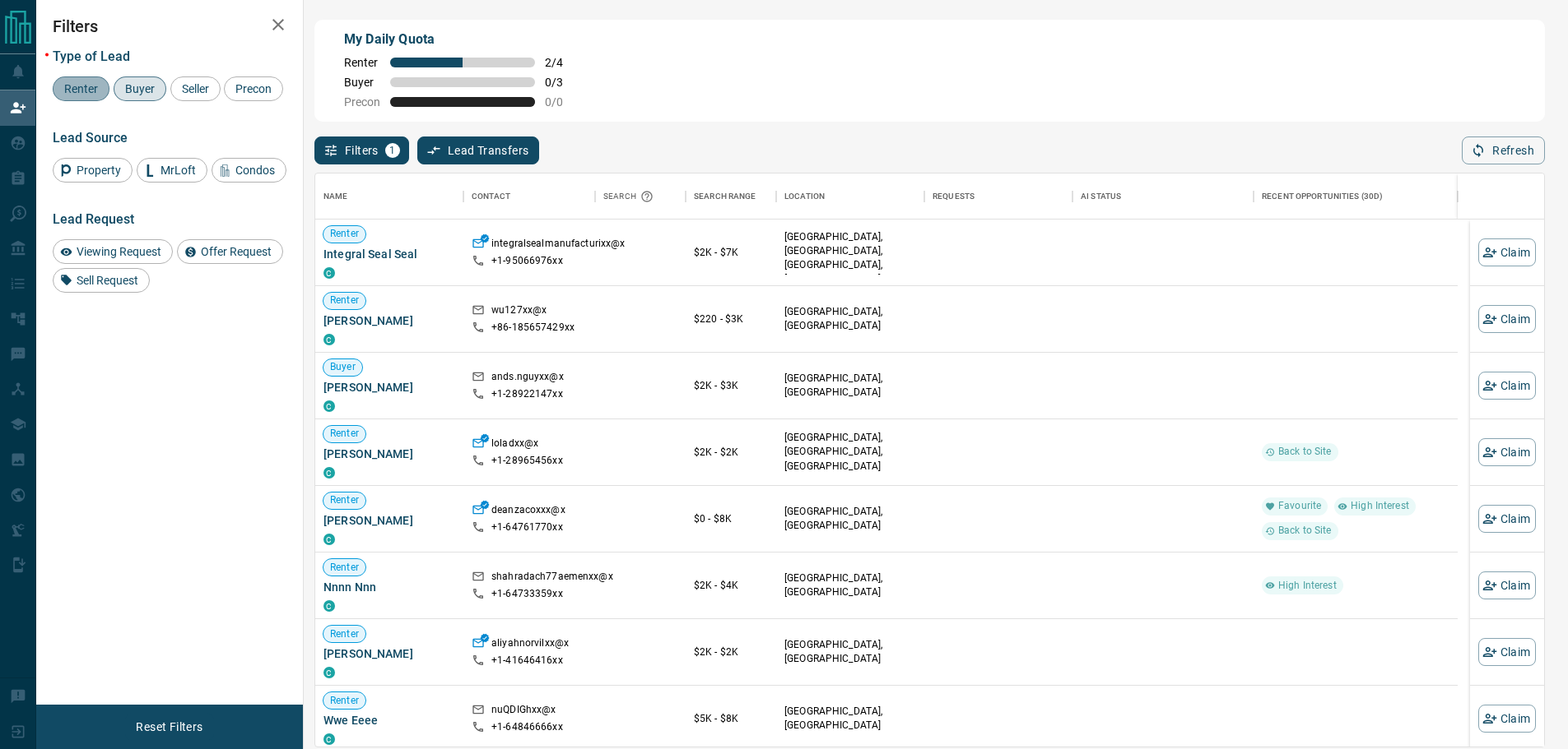
click at [88, 86] on span "Renter" at bounding box center [81, 89] width 46 height 14
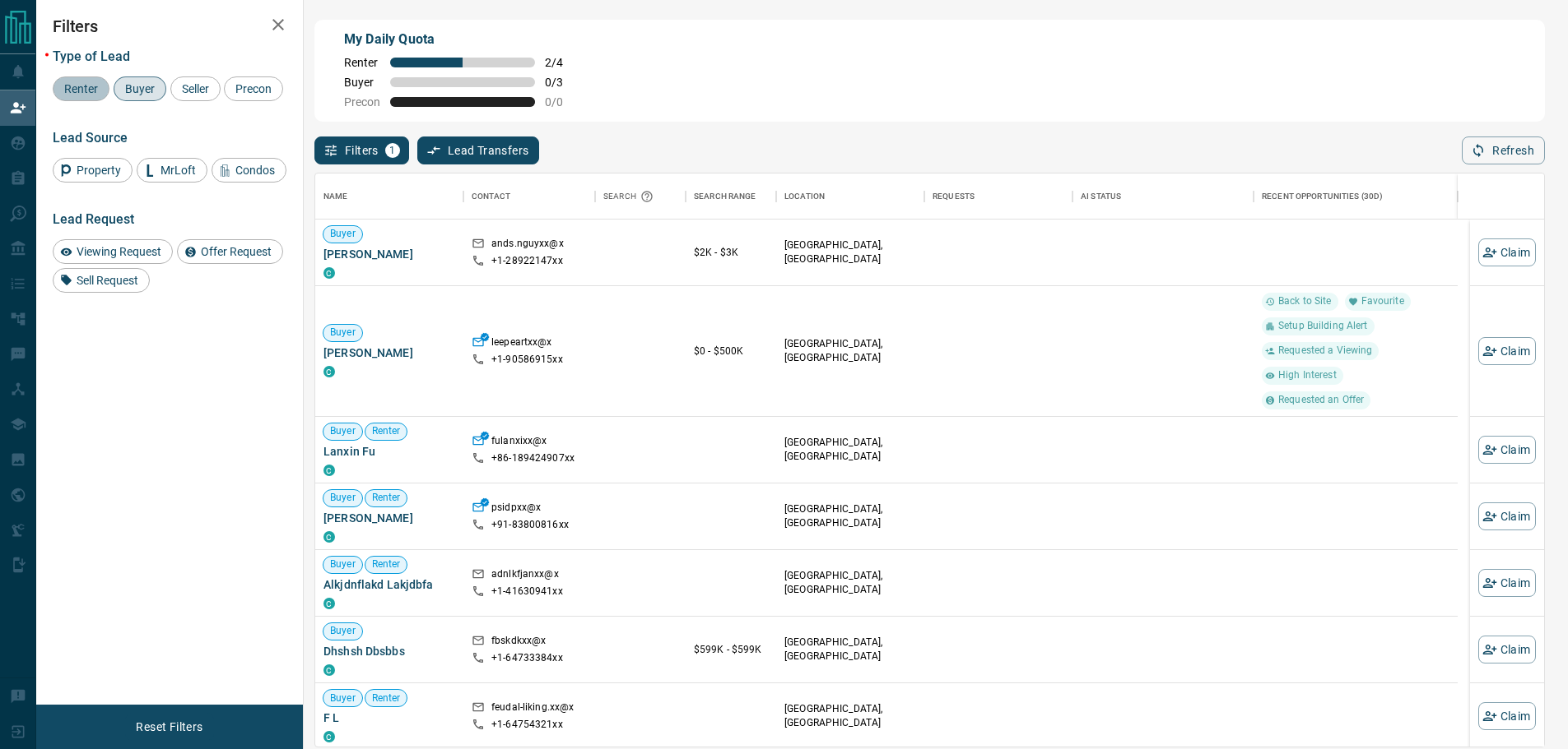
click at [88, 88] on span "Renter" at bounding box center [81, 89] width 46 height 14
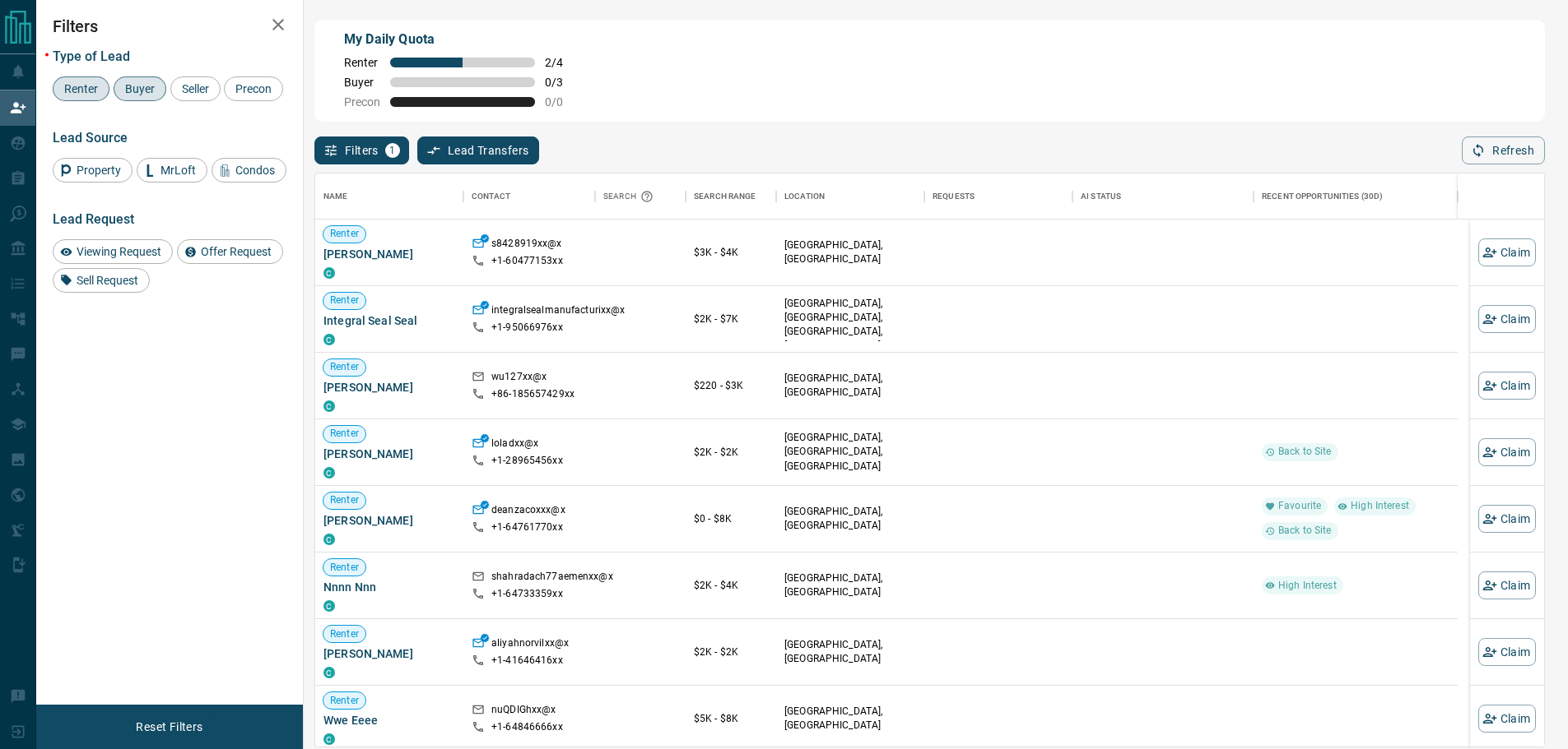
click at [136, 99] on div "Buyer" at bounding box center [140, 89] width 53 height 24
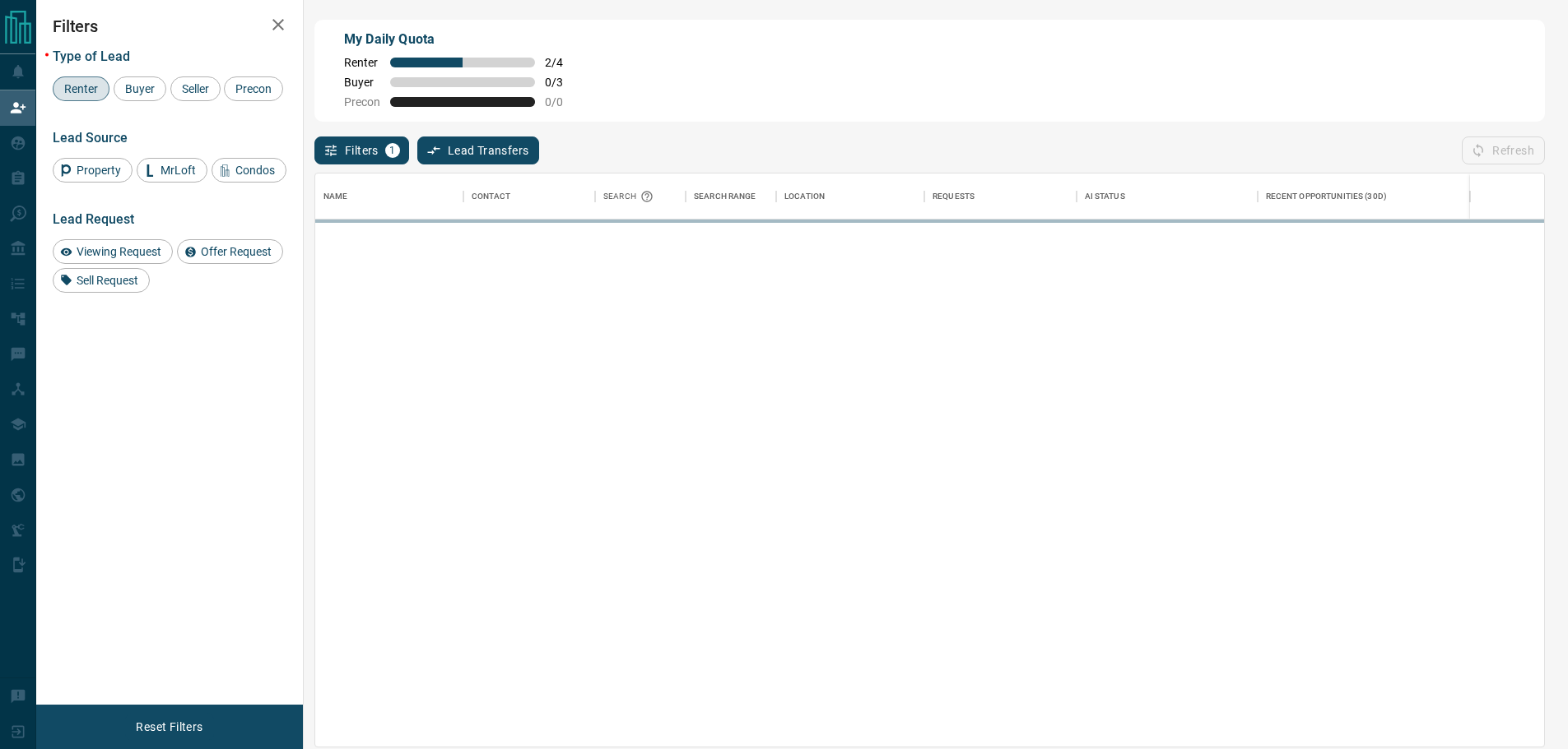
click at [71, 88] on span "Renter" at bounding box center [81, 89] width 46 height 14
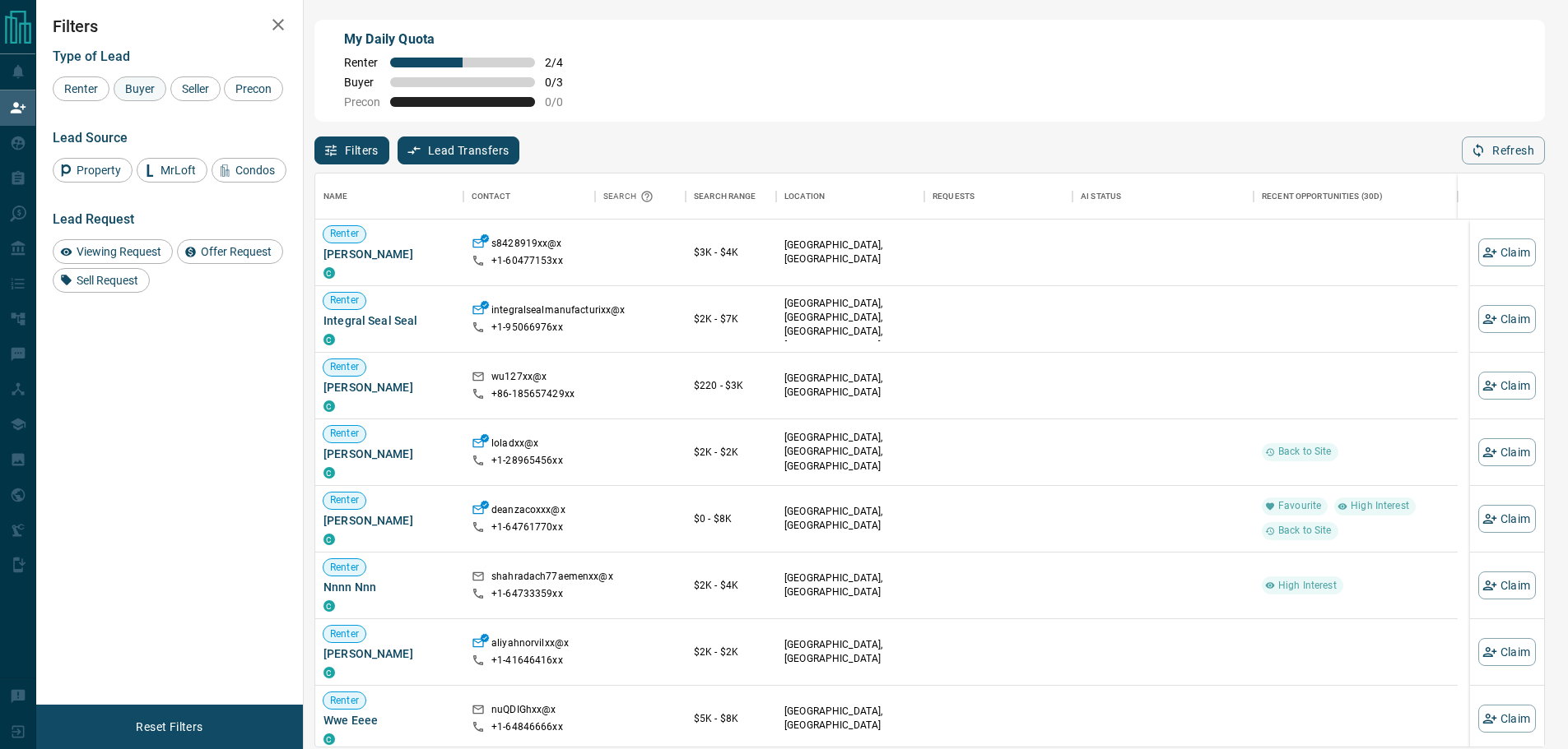
click at [120, 87] on span "Buyer" at bounding box center [140, 89] width 41 height 14
